Goal: Information Seeking & Learning: Learn about a topic

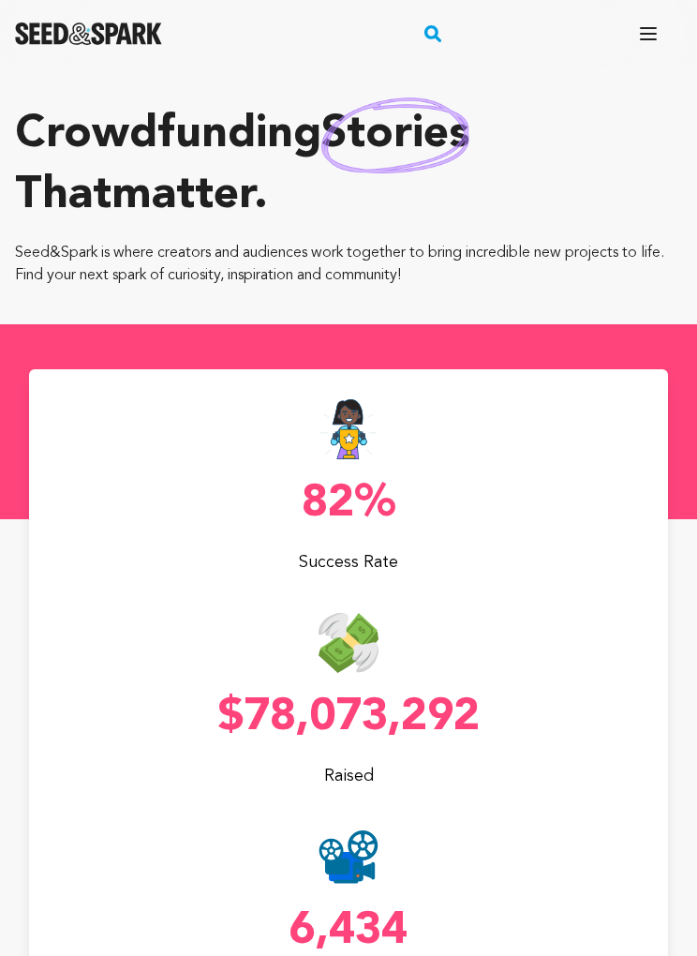
click at [436, 39] on rect "button" at bounding box center [433, 33] width 22 height 22
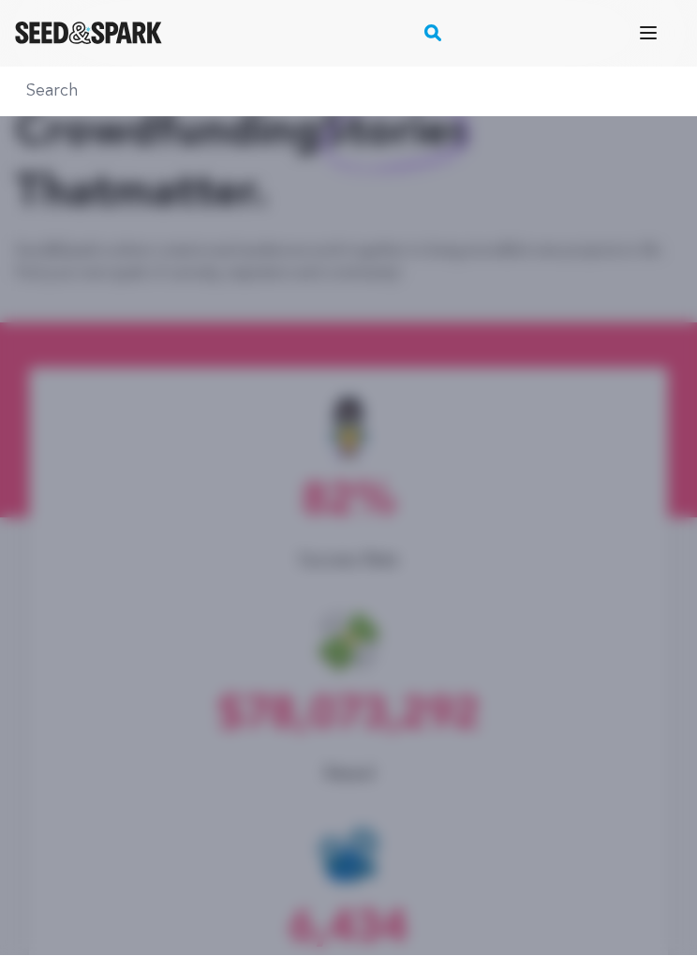
scroll to position [2, 0]
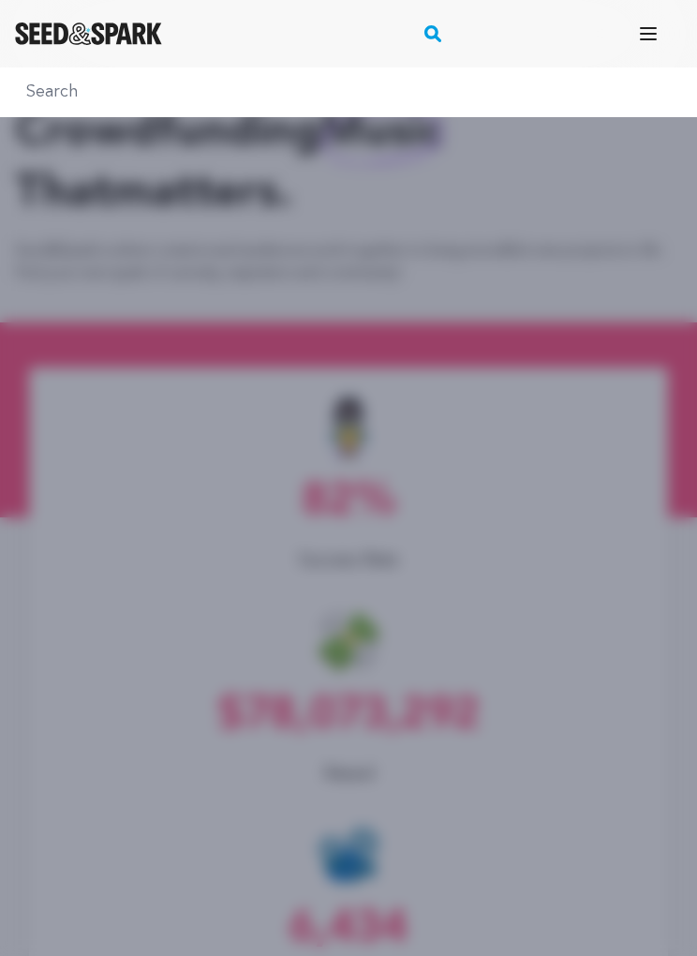
click at [84, 90] on input "text" at bounding box center [348, 92] width 667 height 27
type input "the bend"
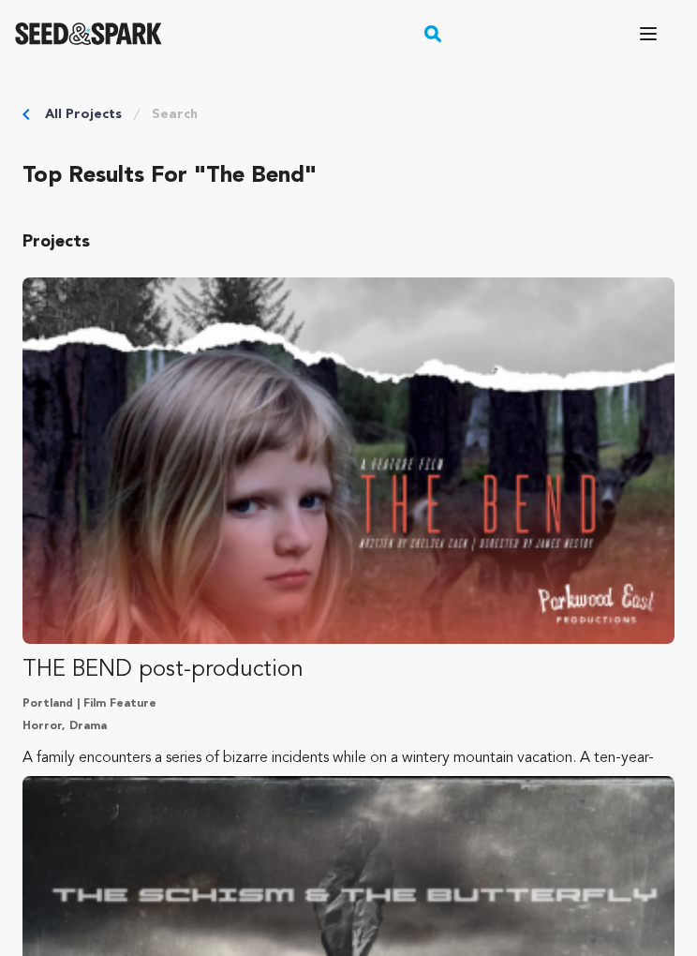
click at [398, 482] on img "Fund THE BEND post-production" at bounding box center [348, 460] width 652 height 366
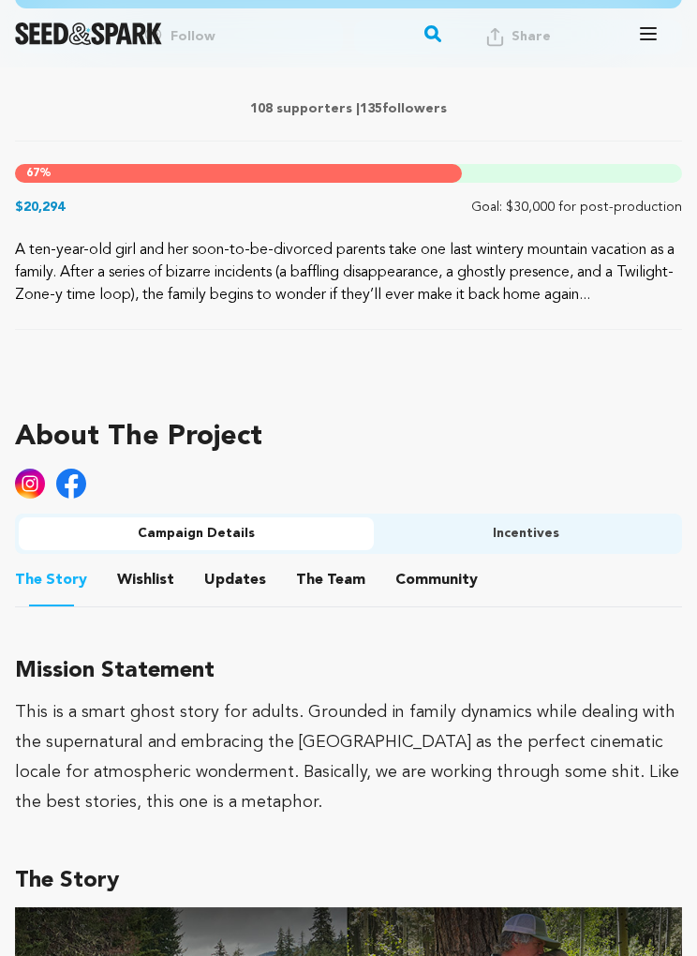
scroll to position [816, 0]
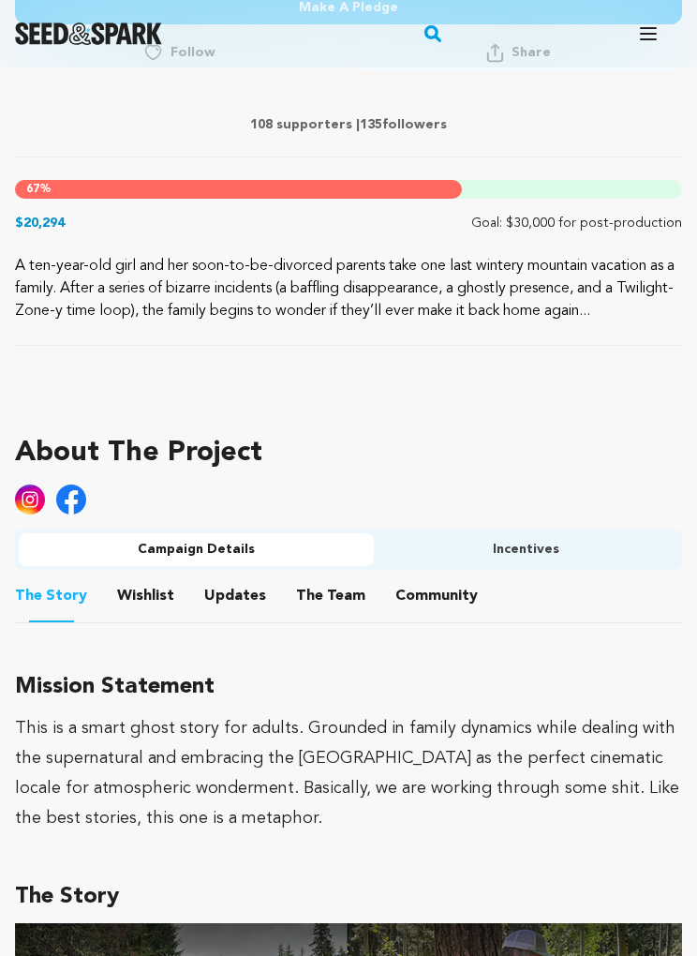
click at [419, 596] on button "Community" at bounding box center [436, 599] width 45 height 45
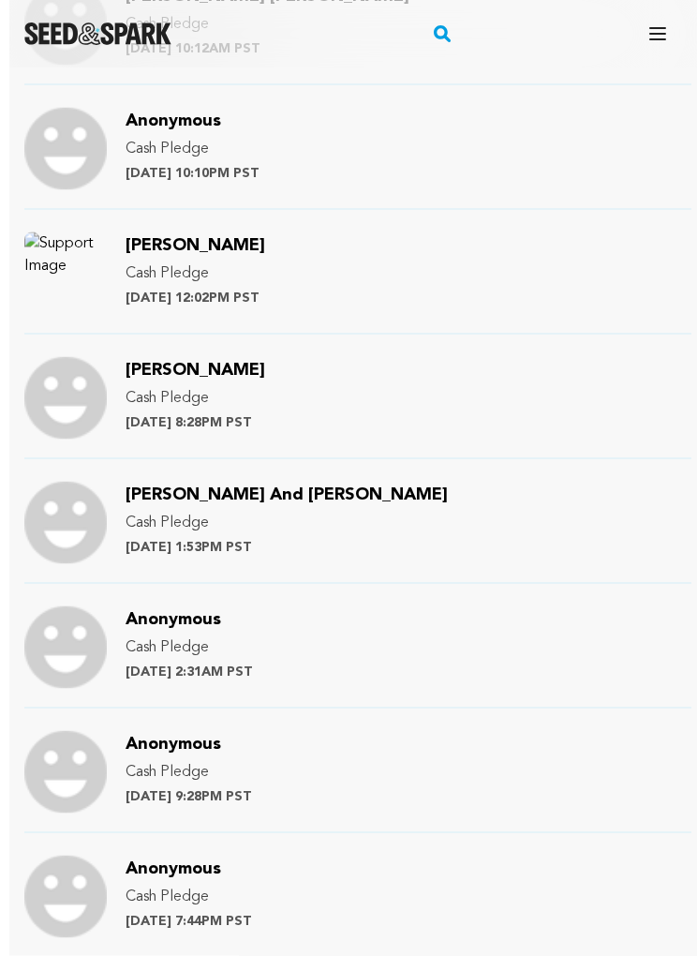
scroll to position [1981, 0]
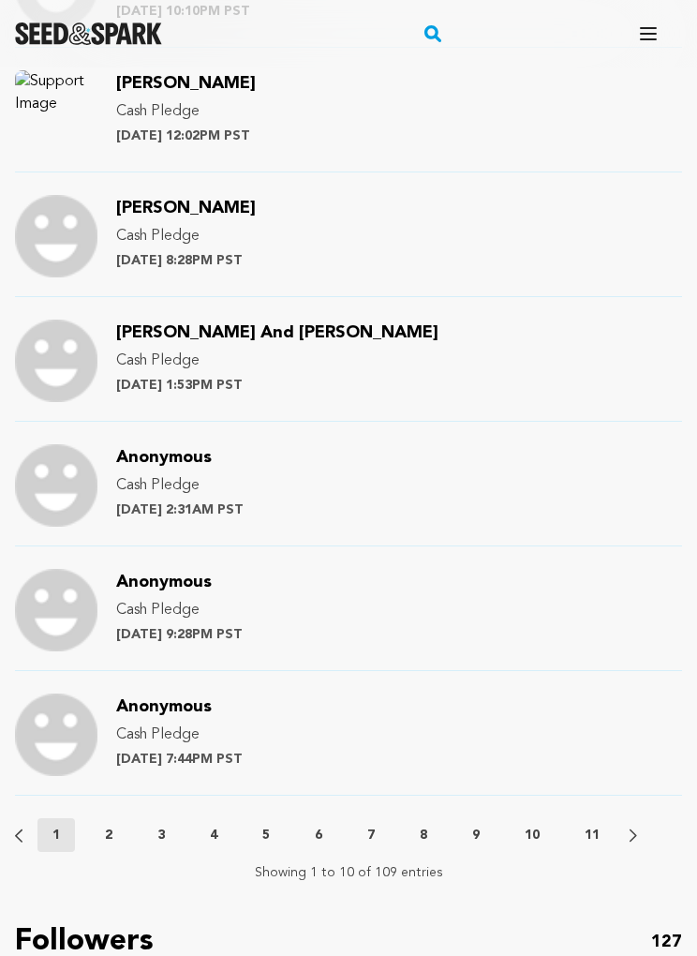
click at [119, 838] on button "2" at bounding box center [108, 835] width 37 height 19
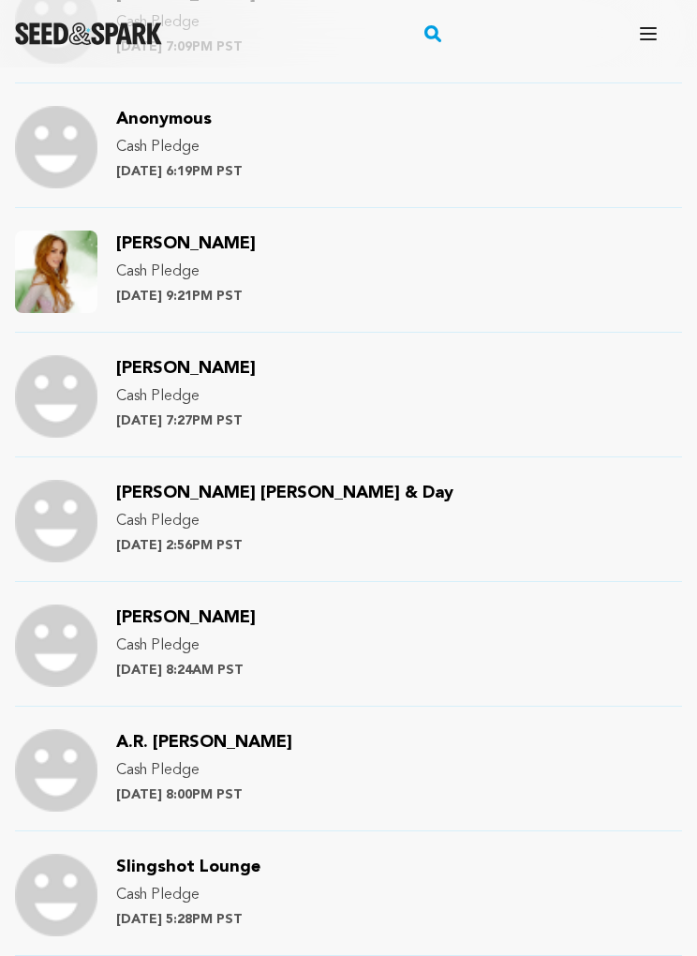
scroll to position [1887, 0]
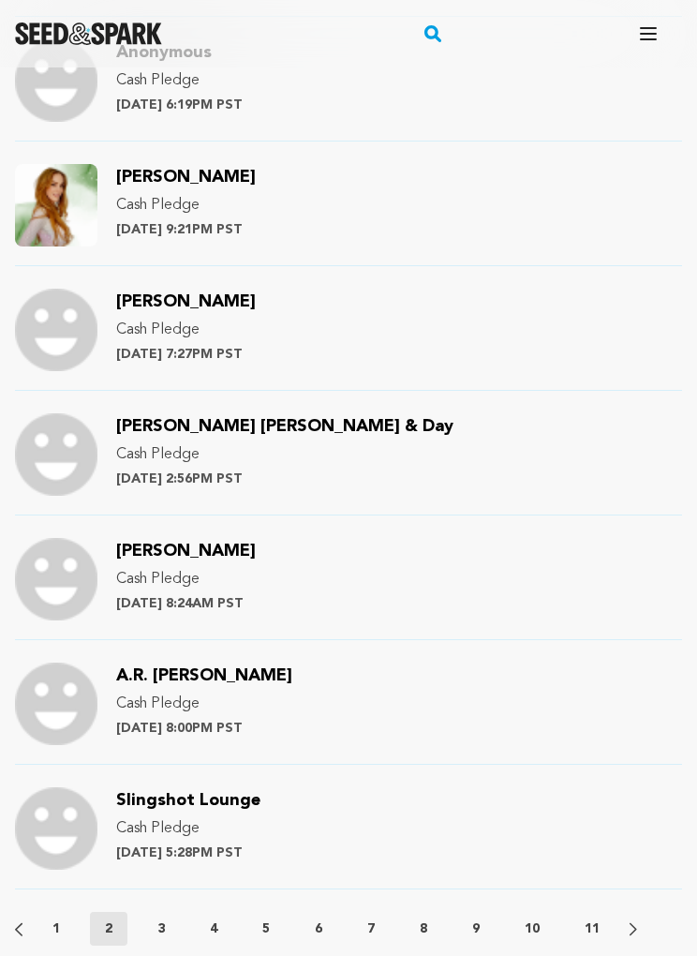
click at [158, 924] on p "3" at bounding box center [160, 929] width 7 height 19
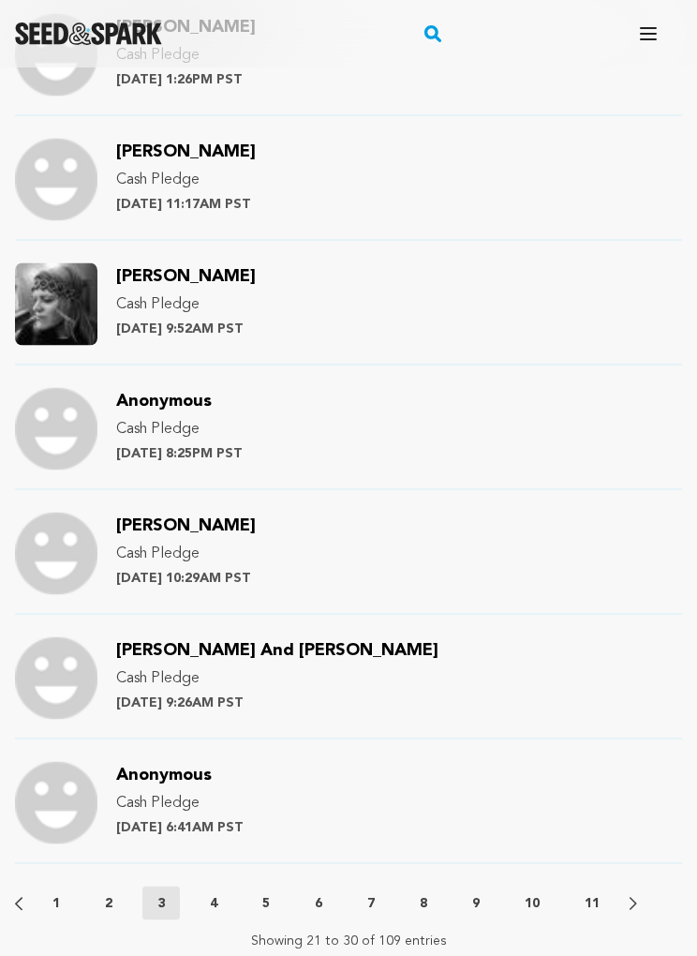
scroll to position [1914, 0]
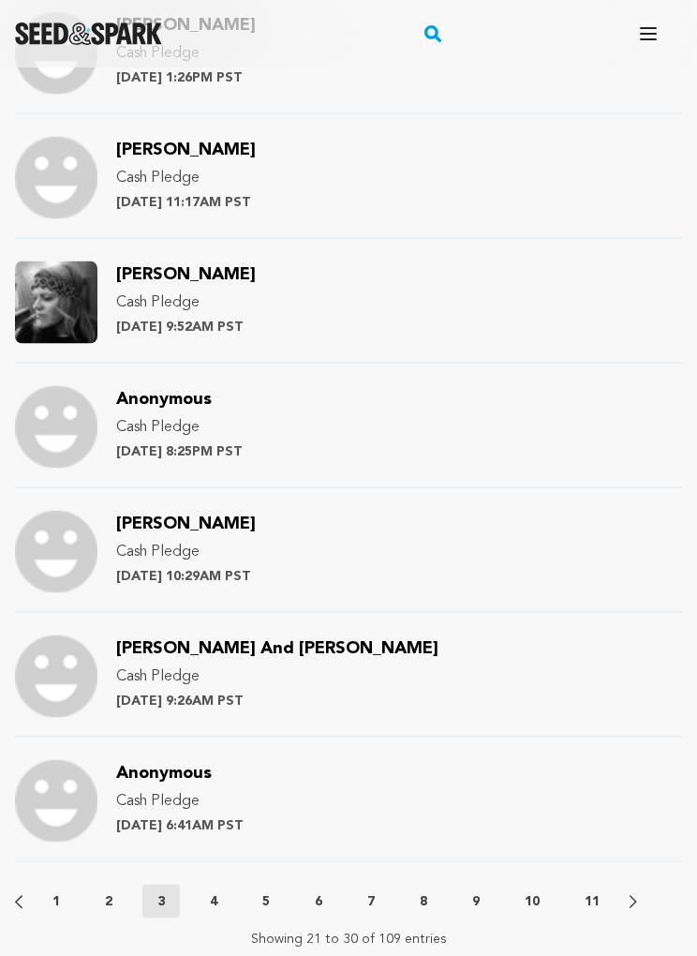
click at [222, 903] on button "4" at bounding box center [213, 901] width 37 height 19
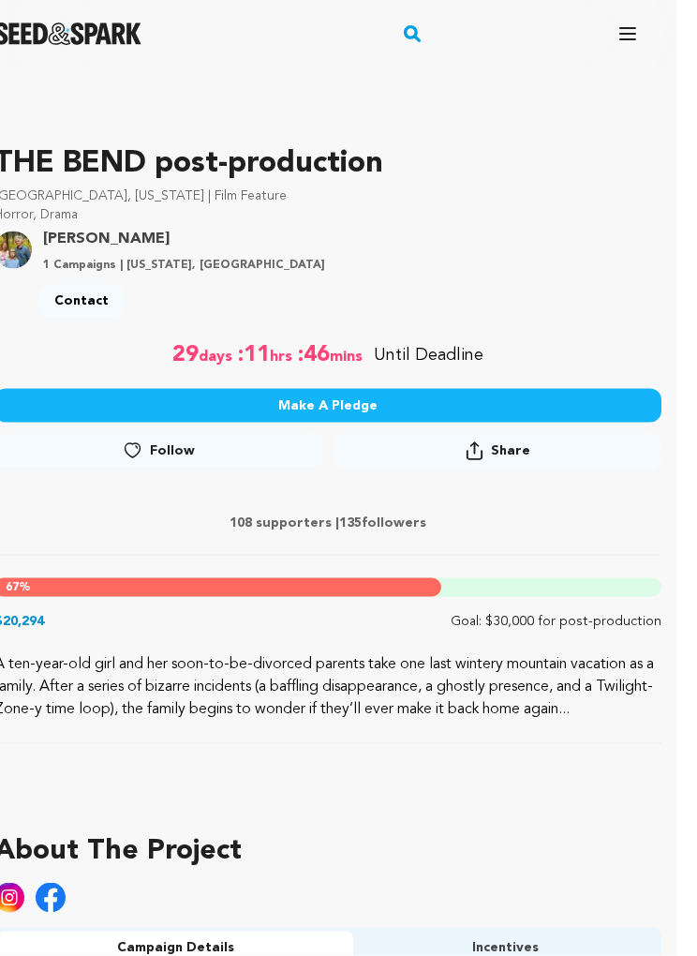
scroll to position [0, 21]
